Goal: Contribute content

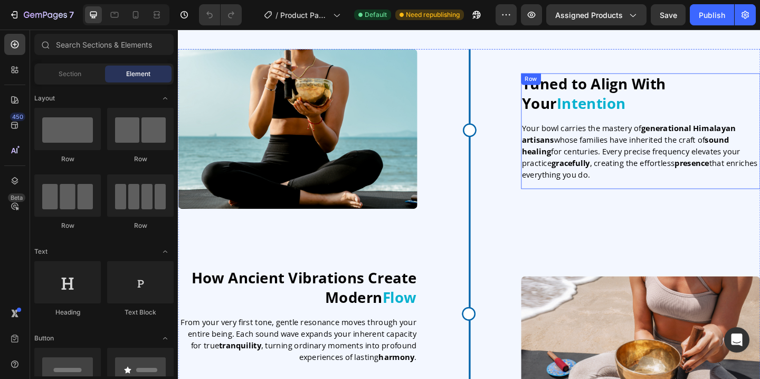
scroll to position [1840, 0]
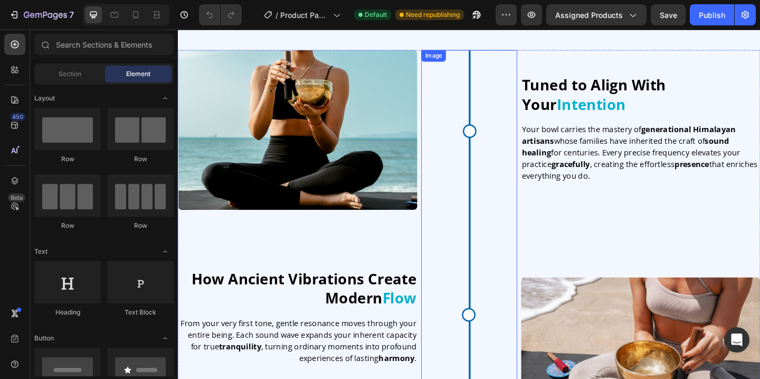
click at [400, 288] on div "Image Row How Ancient Vibrations Create Modern Flow Heading From your very firs…" at bounding box center [308, 262] width 260 height 421
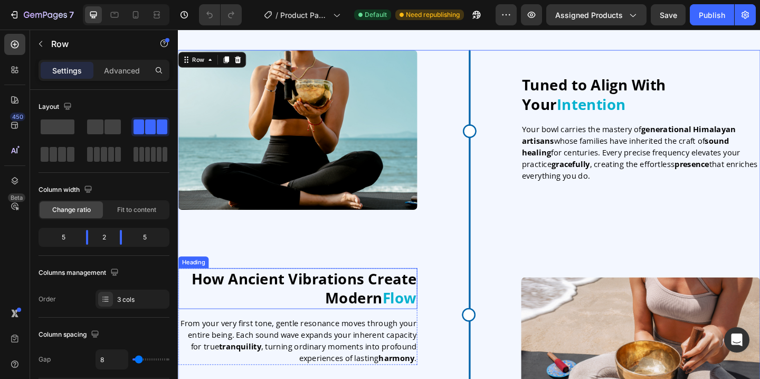
click at [394, 299] on span "How Ancient Vibrations Create Modern" at bounding box center [314, 310] width 245 height 43
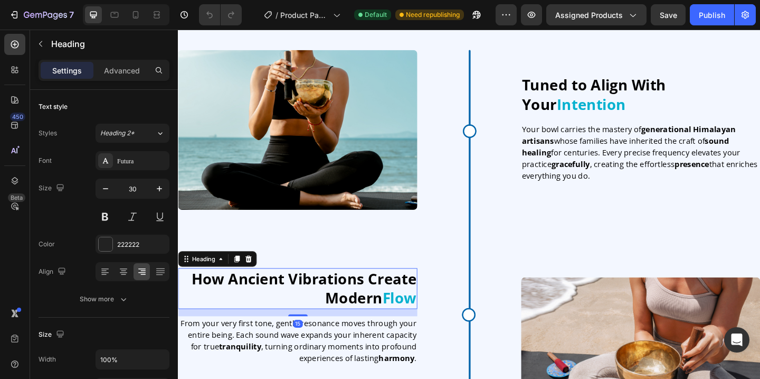
click at [394, 299] on span "How Ancient Vibrations Create Modern" at bounding box center [314, 310] width 245 height 43
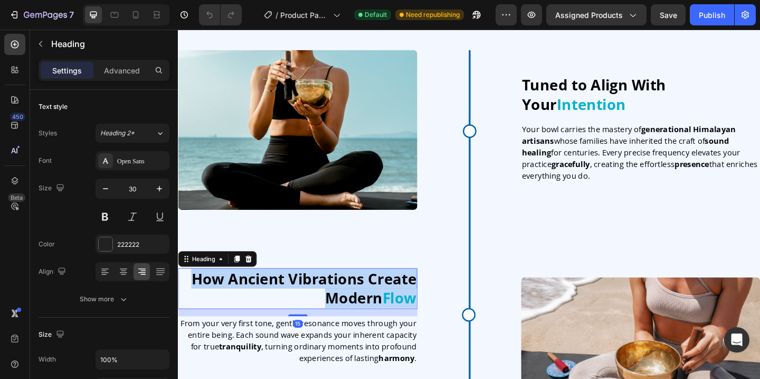
click at [394, 299] on span "How Ancient Vibrations Create Modern" at bounding box center [314, 310] width 245 height 43
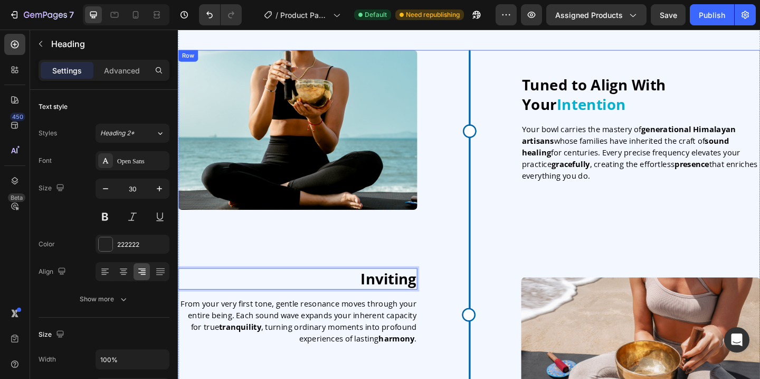
click at [413, 288] on div "Image Row Inviting Heading 15 From your very first tone, gentle resonance moves…" at bounding box center [308, 262] width 260 height 421
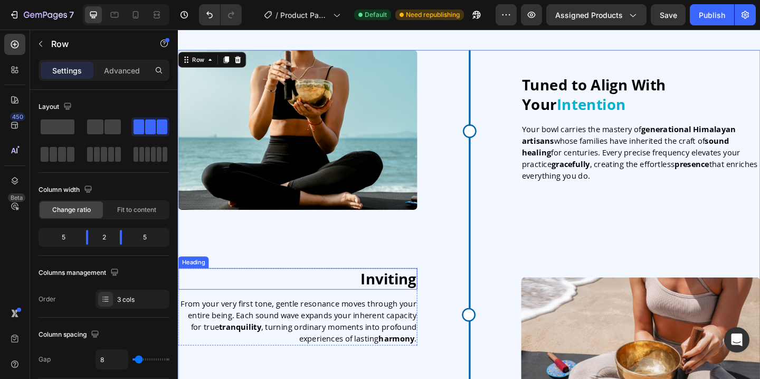
click at [395, 289] on span "Inviting" at bounding box center [406, 300] width 61 height 22
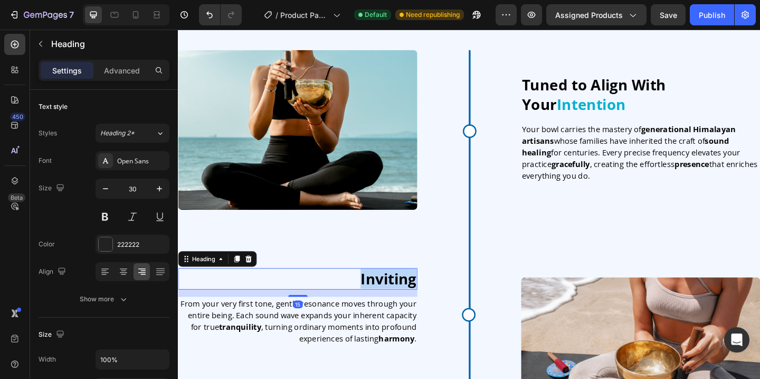
click at [394, 296] on span "Inviting" at bounding box center [406, 300] width 61 height 22
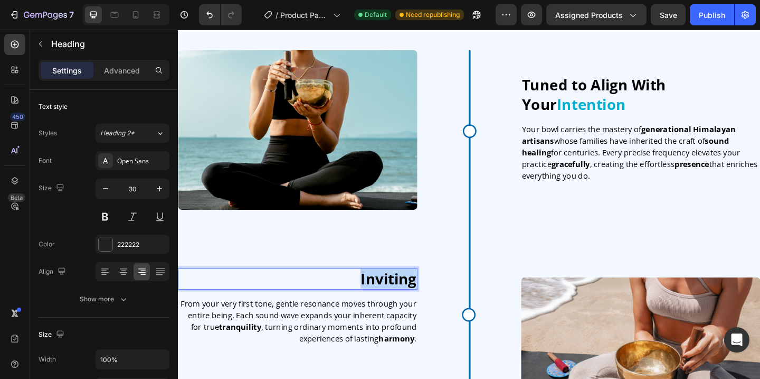
click at [394, 296] on span "Inviting" at bounding box center [406, 300] width 61 height 22
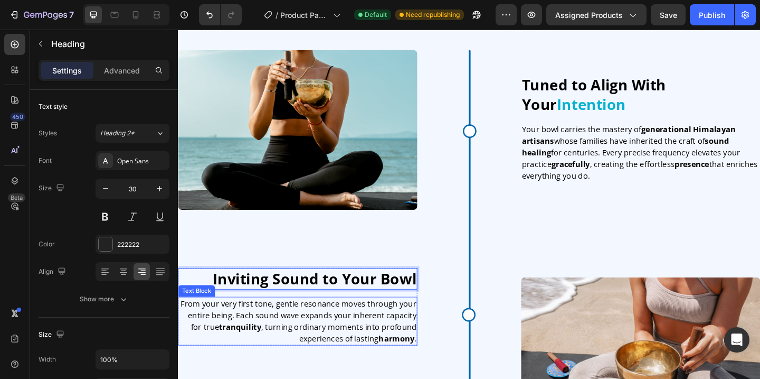
click at [369, 350] on p "From your very first tone, gentle resonance moves through your entire being. Ea…" at bounding box center [308, 346] width 258 height 51
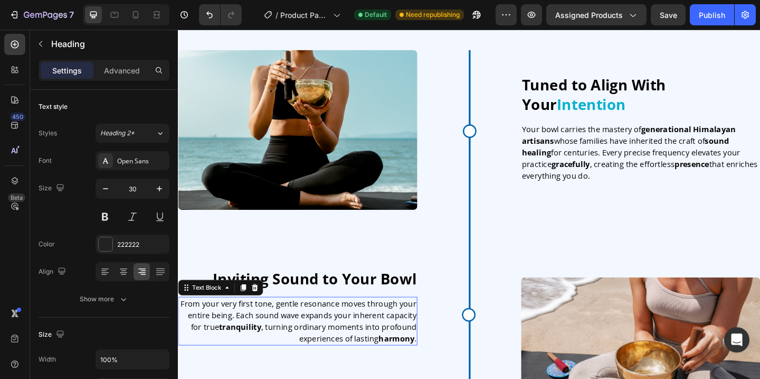
click at [369, 350] on p "From your very first tone, gentle resonance moves through your entire being. Ea…" at bounding box center [308, 346] width 258 height 51
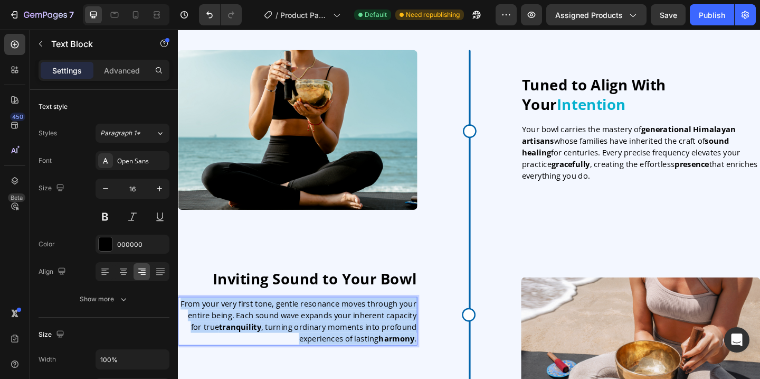
click at [369, 350] on p "From your very first tone, gentle resonance moves through your entire being. Ea…" at bounding box center [308, 346] width 258 height 51
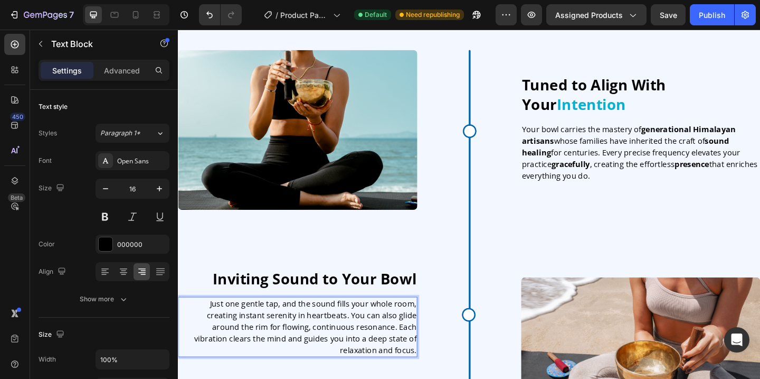
click at [288, 345] on p "Just one gentle tap, and the sound fills your whole room, creating instant sere…" at bounding box center [308, 352] width 258 height 63
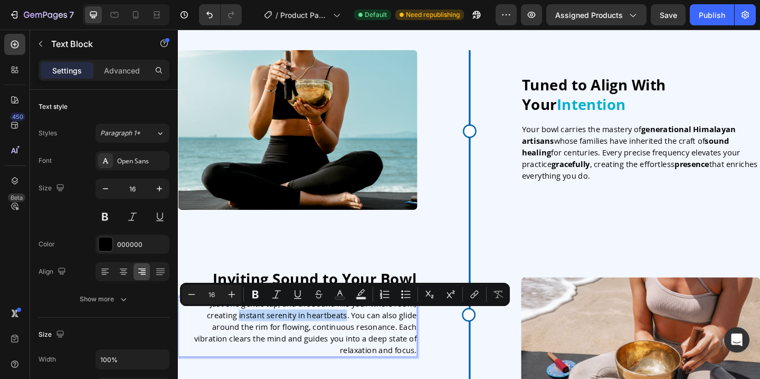
drag, startPoint x: 301, startPoint y: 343, endPoint x: 185, endPoint y: 341, distance: 115.7
click at [185, 341] on p "Just one gentle tap, and the sound fills your whole room, creating instant sere…" at bounding box center [308, 352] width 258 height 63
click at [261, 297] on button "Bold" at bounding box center [255, 294] width 19 height 19
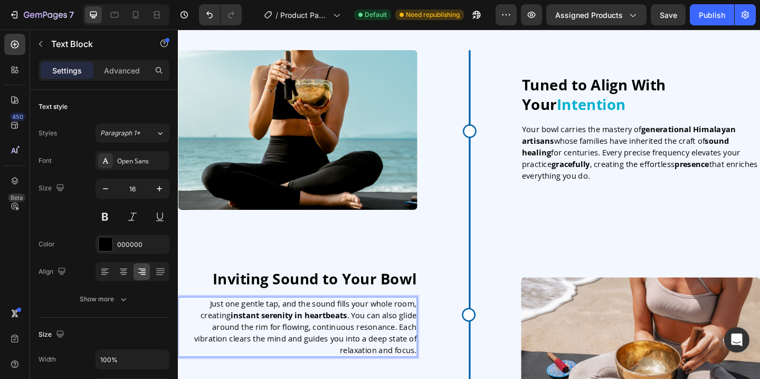
click at [317, 362] on p "Just one gentle tap, and the sound fills your whole room, creating instant sere…" at bounding box center [308, 352] width 258 height 63
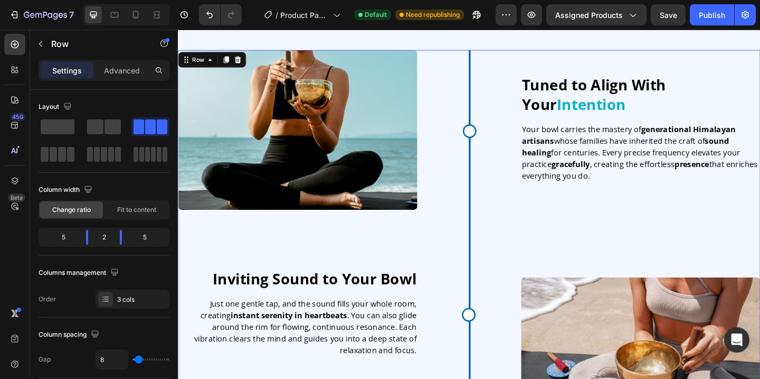
click at [360, 269] on div "Image Row ⁠⁠⁠⁠⁠⁠⁠ Inviting Sound to Your Bowl Heading Just one gentle tap, and …" at bounding box center [308, 262] width 260 height 421
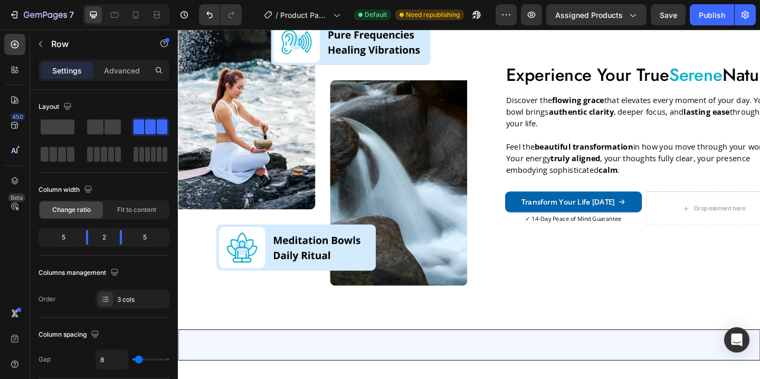
scroll to position [2605, 0]
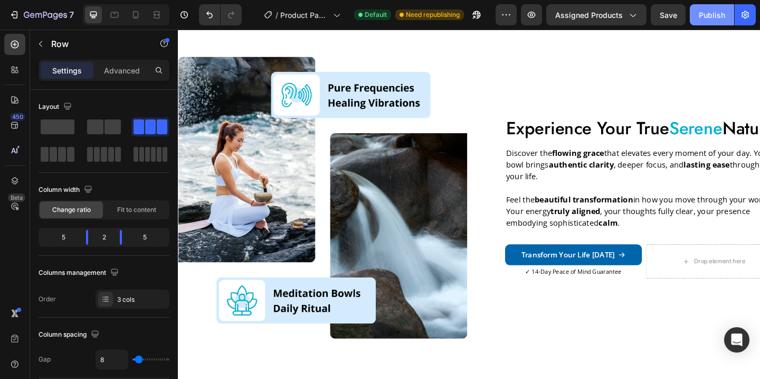
click at [708, 20] on button "Publish" at bounding box center [712, 14] width 44 height 21
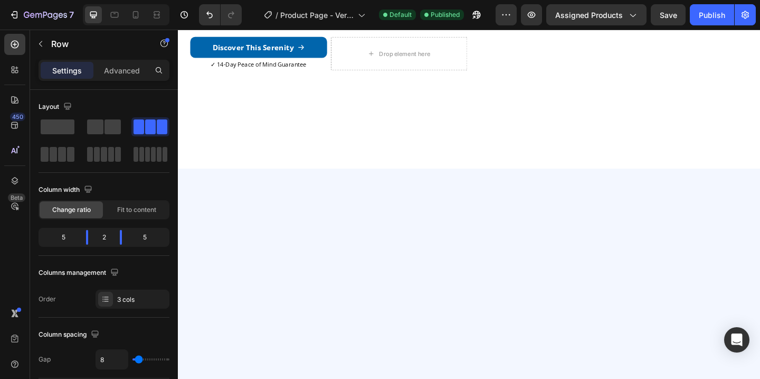
scroll to position [981, 0]
